Goal: Find specific page/section: Find specific page/section

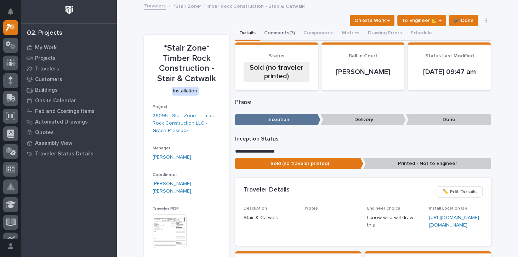
click at [280, 32] on button "Comments (3)" at bounding box center [279, 33] width 39 height 15
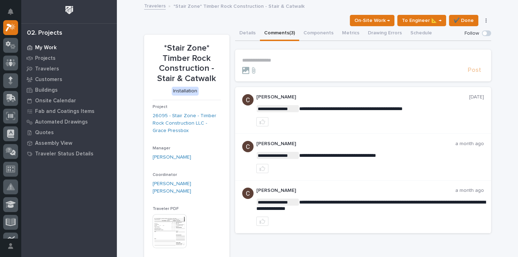
click at [47, 47] on p "My Work" at bounding box center [46, 48] width 22 height 6
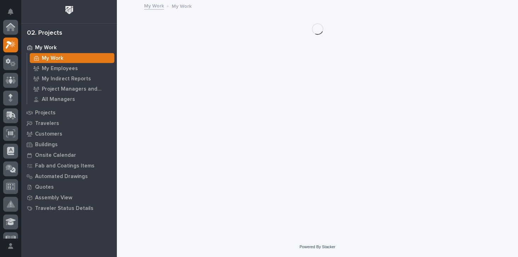
scroll to position [17, 0]
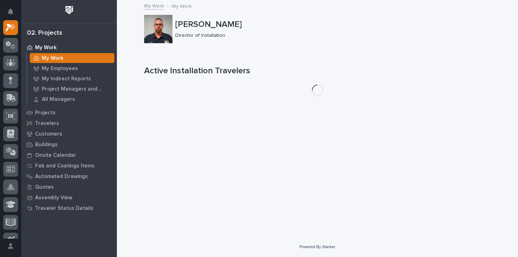
click at [97, 47] on div "My Work" at bounding box center [69, 47] width 92 height 10
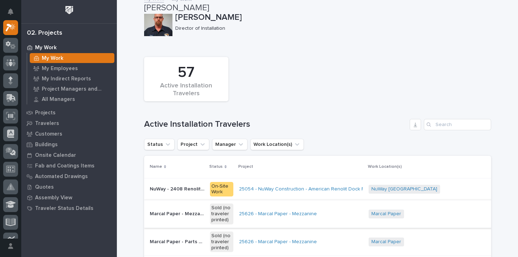
scroll to position [0, 0]
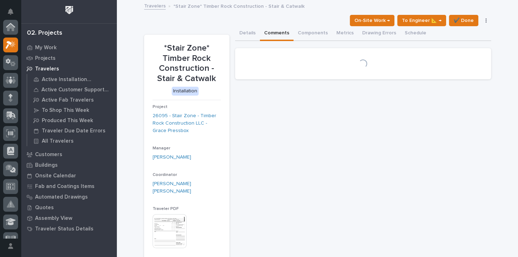
scroll to position [19, 0]
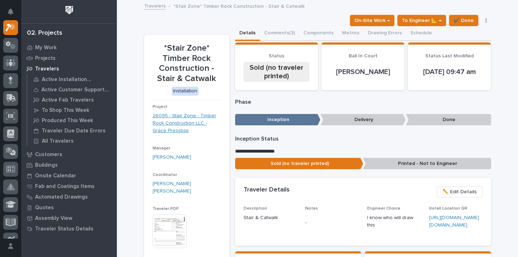
click at [178, 120] on link "26095 - Stair Zone - Timber Rock Construction LLC - Grace Pressbox" at bounding box center [187, 123] width 68 height 22
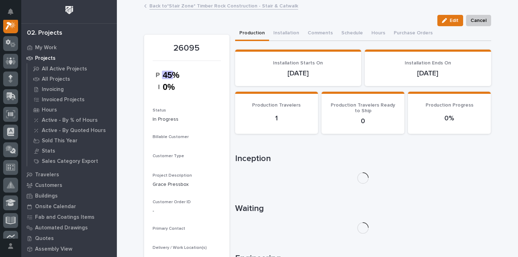
scroll to position [17, 0]
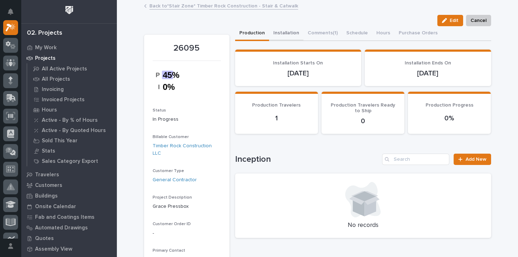
click at [281, 33] on button "Installation" at bounding box center [286, 33] width 34 height 15
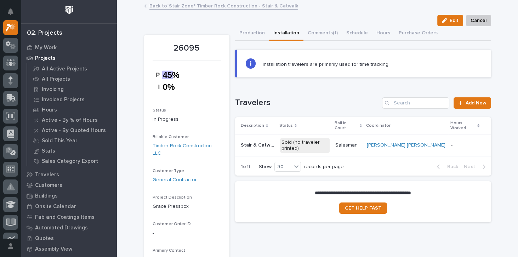
click at [270, 141] on p "Stair & Catwalk" at bounding box center [258, 144] width 35 height 7
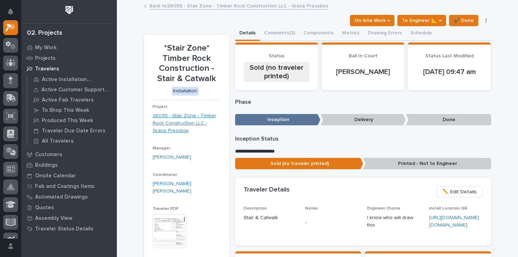
click at [186, 117] on link "26095 - Stair Zone - Timber Rock Construction LLC - Grace Pressbox" at bounding box center [187, 123] width 68 height 22
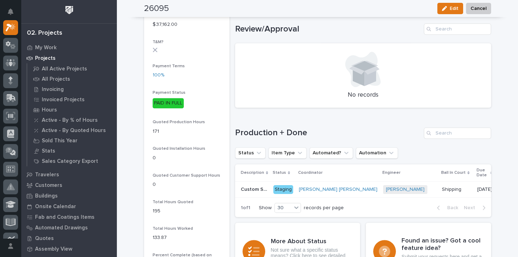
scroll to position [465, 0]
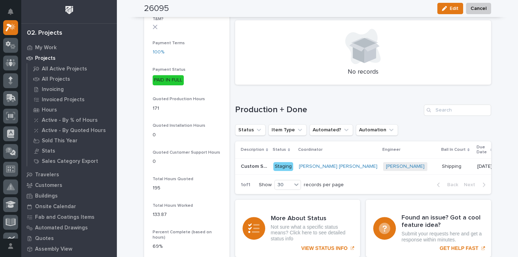
click at [259, 166] on p "Custom Stair" at bounding box center [255, 165] width 28 height 7
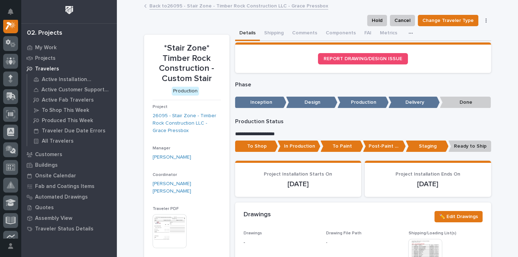
scroll to position [17, 0]
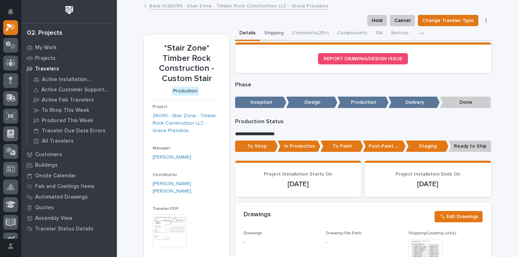
click at [273, 31] on button "Shipping" at bounding box center [274, 33] width 28 height 15
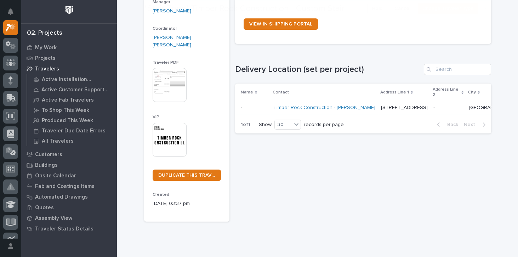
scroll to position [159, 0]
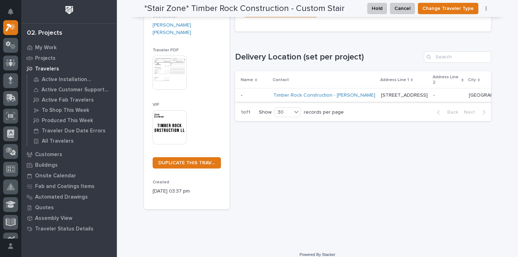
click at [332, 97] on link "Timber Rock Construction - [PERSON_NAME]" at bounding box center [324, 95] width 102 height 6
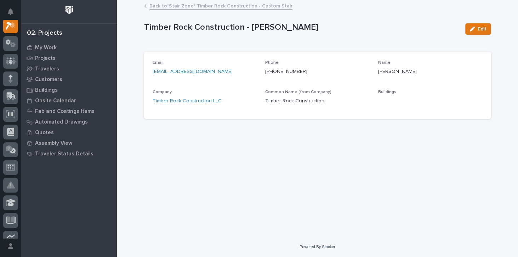
scroll to position [17, 0]
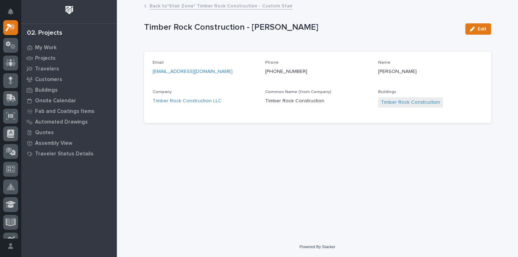
click at [195, 6] on link "Back to *Stair Zone* Timber Rock Construction - Custom Stair" at bounding box center [220, 5] width 143 height 8
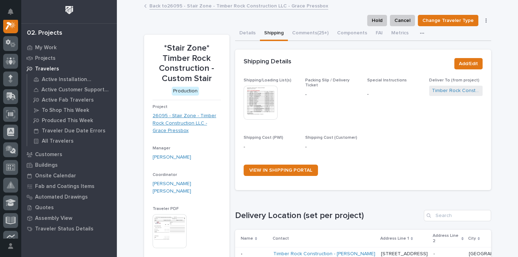
click at [174, 121] on link "26095 - Stair Zone - Timber Rock Construction LLC - Grace Pressbox" at bounding box center [187, 123] width 68 height 22
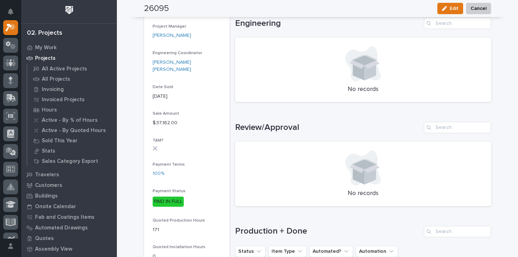
scroll to position [445, 0]
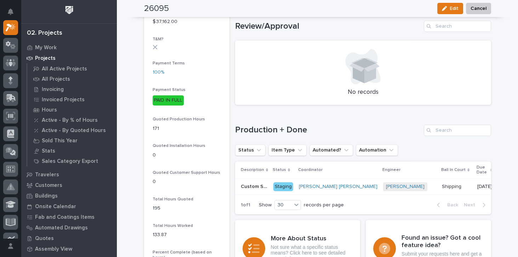
click at [253, 187] on p "Custom Stair" at bounding box center [255, 185] width 28 height 7
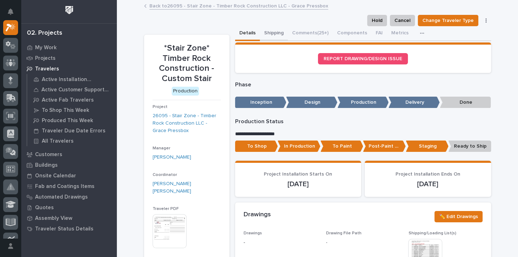
click at [276, 32] on button "Shipping" at bounding box center [274, 33] width 28 height 15
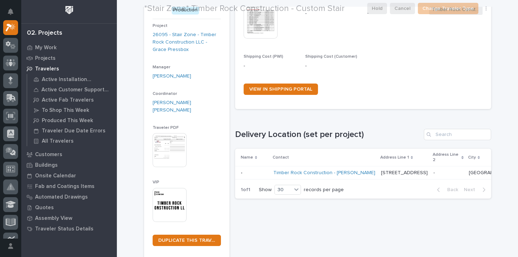
scroll to position [159, 0]
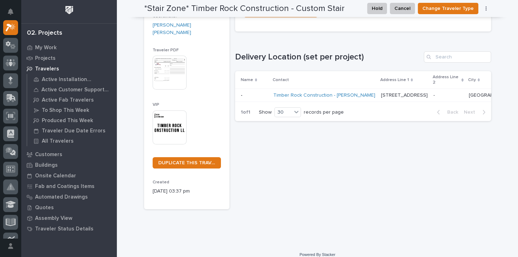
click at [386, 92] on p "[STREET_ADDRESS]" at bounding box center [405, 94] width 48 height 7
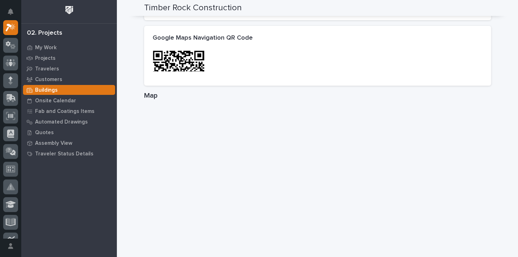
scroll to position [351, 0]
